Goal: Information Seeking & Learning: Learn about a topic

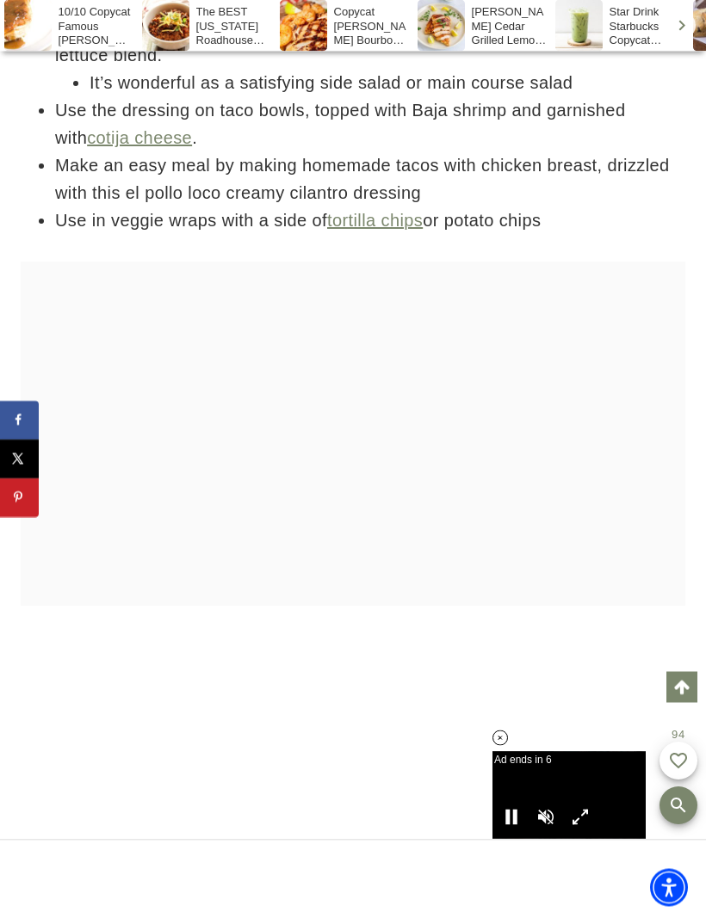
scroll to position [6061, 0]
